Goal: Task Accomplishment & Management: Complete application form

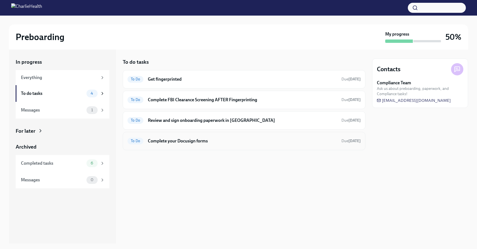
click at [222, 142] on h6 "Complete your Docusign forms" at bounding box center [242, 141] width 189 height 6
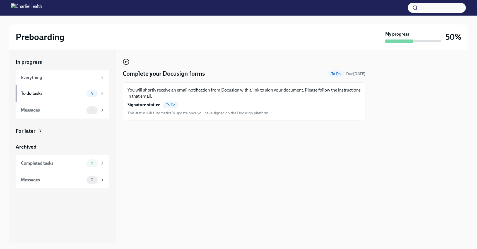
click at [125, 62] on icon "button" at bounding box center [125, 62] width 1 height 2
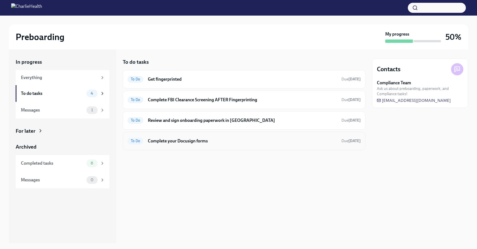
click at [200, 146] on div "To Do Complete your Docusign forms Due in 5 days" at bounding box center [244, 141] width 242 height 18
click at [188, 142] on h6 "Complete your Docusign forms" at bounding box center [242, 141] width 189 height 6
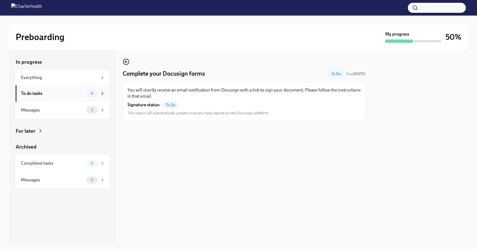
click at [67, 91] on div "To do tasks" at bounding box center [52, 94] width 63 height 6
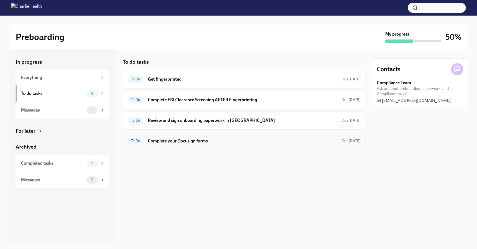
click at [134, 141] on span "To Do" at bounding box center [135, 141] width 16 height 4
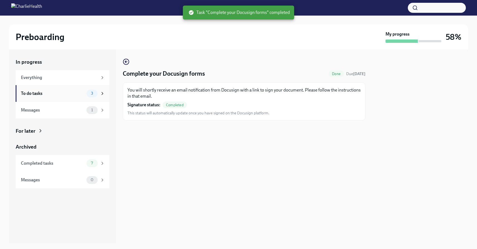
click at [71, 96] on div "To do tasks" at bounding box center [52, 94] width 63 height 6
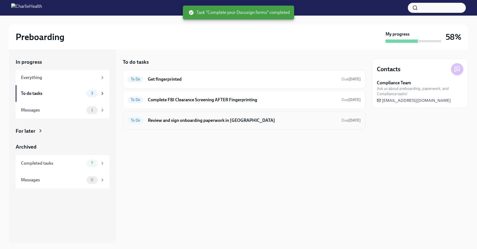
click at [145, 118] on div "To Do Review and sign onboarding paperwork in UKG Due in 8 days" at bounding box center [243, 120] width 233 height 9
